Goal: Communication & Community: Answer question/provide support

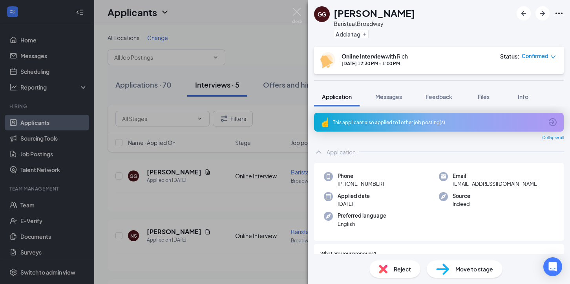
scroll to position [407, 0]
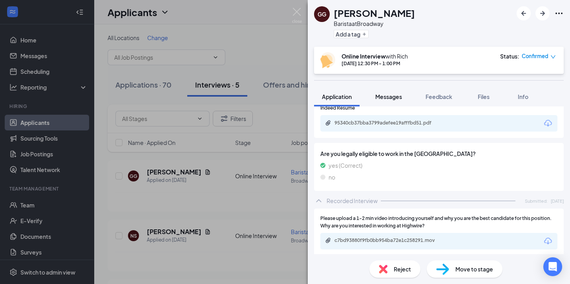
click at [385, 95] on span "Messages" at bounding box center [388, 96] width 27 height 7
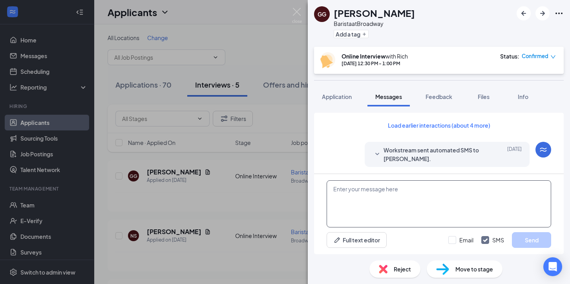
click at [407, 191] on textarea at bounding box center [438, 203] width 224 height 47
click at [364, 190] on textarea "Hi [PERSON_NAME]" at bounding box center [438, 203] width 224 height 47
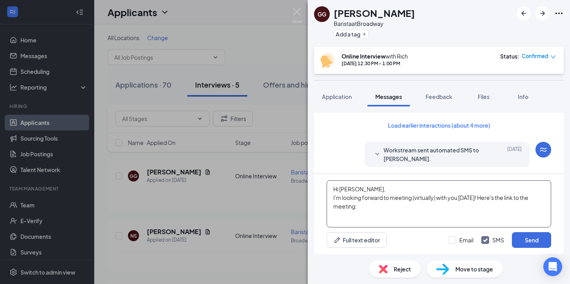
paste textarea "[PERSON_NAME] (Online Interview - [PERSON_NAME] at [GEOGRAPHIC_DATA]) [DATE] · …"
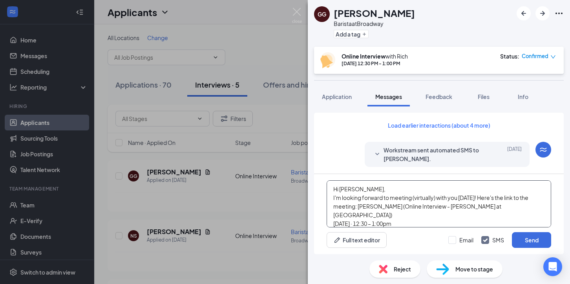
click at [477, 198] on textarea "Hi [PERSON_NAME], I'm looking forward to meeting (virtually) with you [DATE]! H…" at bounding box center [438, 203] width 224 height 47
click at [411, 206] on textarea "Hi [PERSON_NAME], I'm looking forward to meeting (virtually) with you [DATE]! H…" at bounding box center [438, 203] width 224 height 47
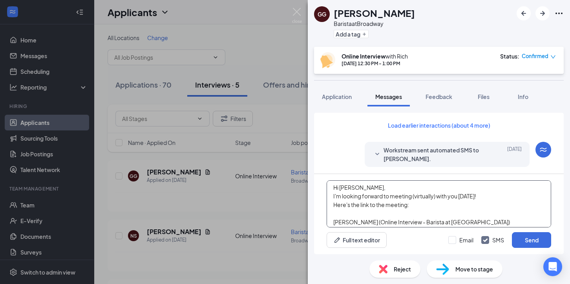
scroll to position [0, 0]
click at [368, 189] on textarea "Hi [PERSON_NAME], I'm looking forward to meeting (virtually) with you [DATE]! H…" at bounding box center [438, 203] width 224 height 47
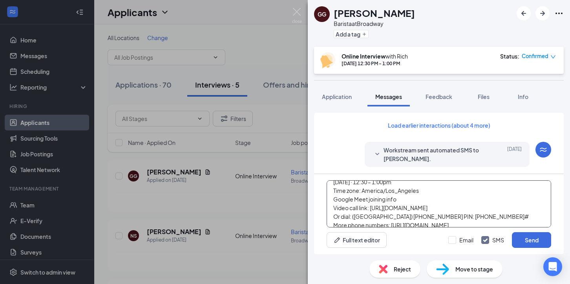
scroll to position [65, 0]
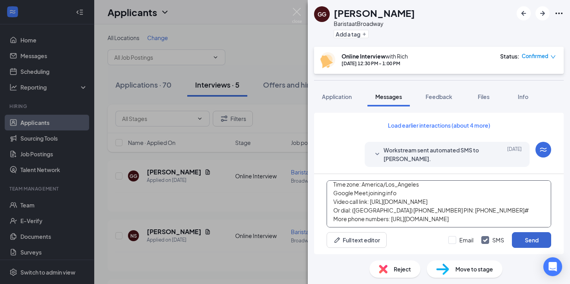
type textarea "Hi [PERSON_NAME], I'm looking forward to meeting (virtually) with you [DATE]! H…"
click at [522, 238] on button "Send" at bounding box center [530, 240] width 39 height 16
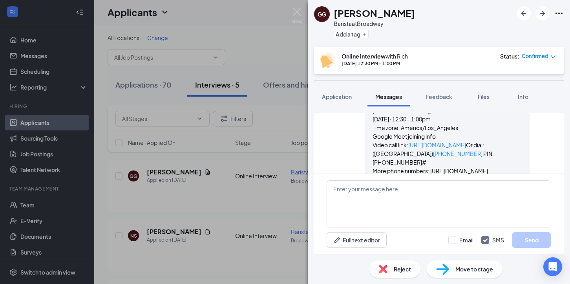
scroll to position [377, 0]
